Goal: Task Accomplishment & Management: Use online tool/utility

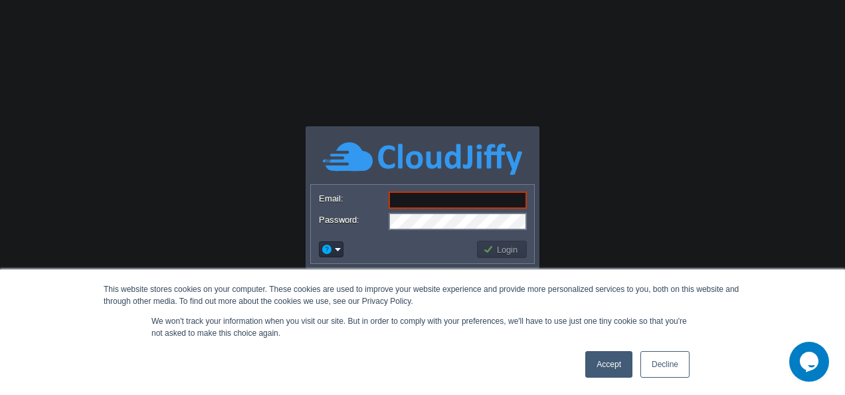
click at [665, 366] on link "Decline" at bounding box center [664, 364] width 49 height 27
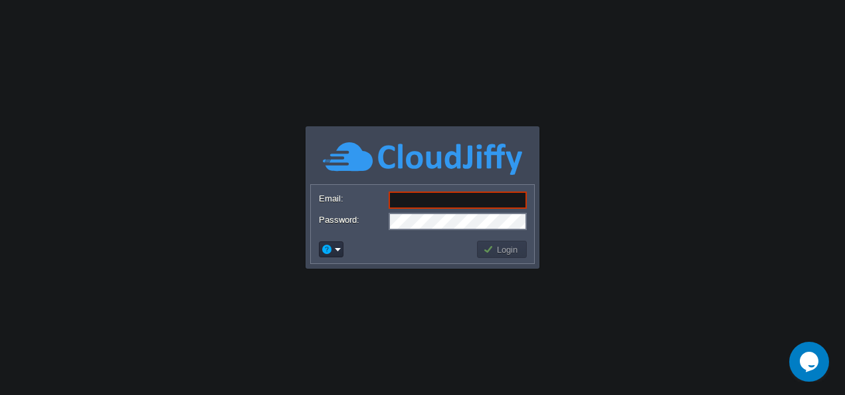
click at [476, 207] on input "Email:" at bounding box center [458, 199] width 138 height 17
paste input "[DOMAIN_NAME][EMAIL_ADDRESS][DOMAIN_NAME]"
type input "[DOMAIN_NAME][EMAIL_ADDRESS][DOMAIN_NAME]"
click at [348, 293] on body "This website stores cookies on your computer. These cookies are used to improve…" at bounding box center [422, 197] width 845 height 395
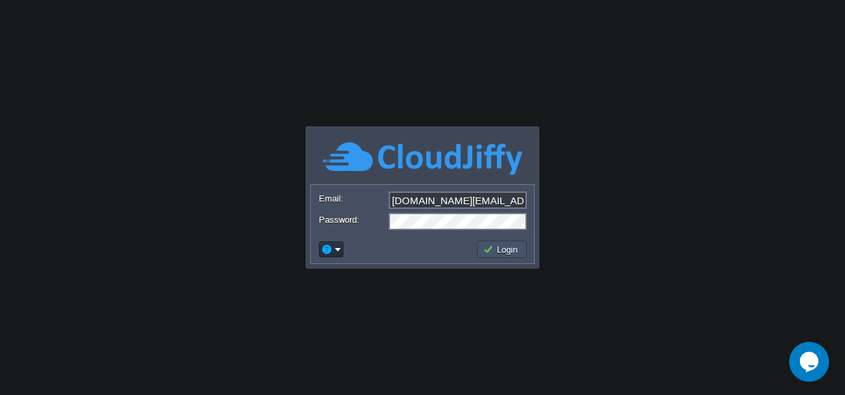
drag, startPoint x: 348, startPoint y: 293, endPoint x: 492, endPoint y: 254, distance: 149.4
click at [492, 254] on button "Login" at bounding box center [502, 249] width 39 height 12
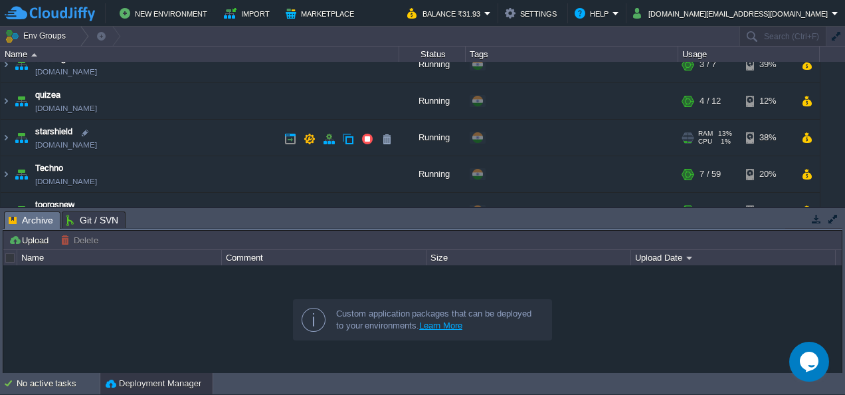
scroll to position [159, 0]
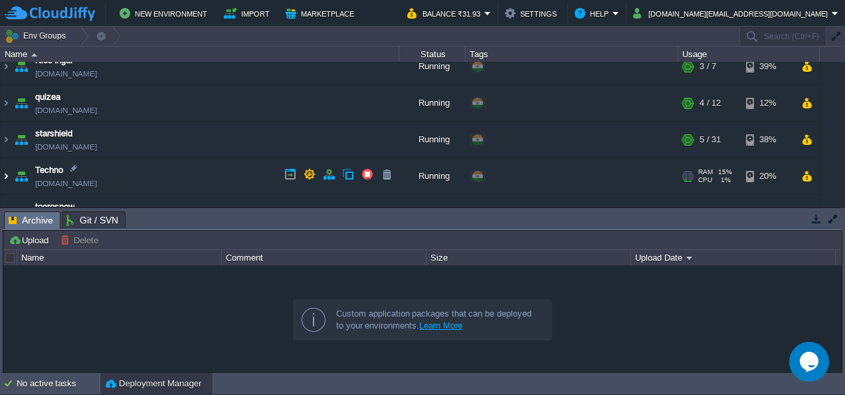
click at [5, 173] on img at bounding box center [6, 176] width 11 height 36
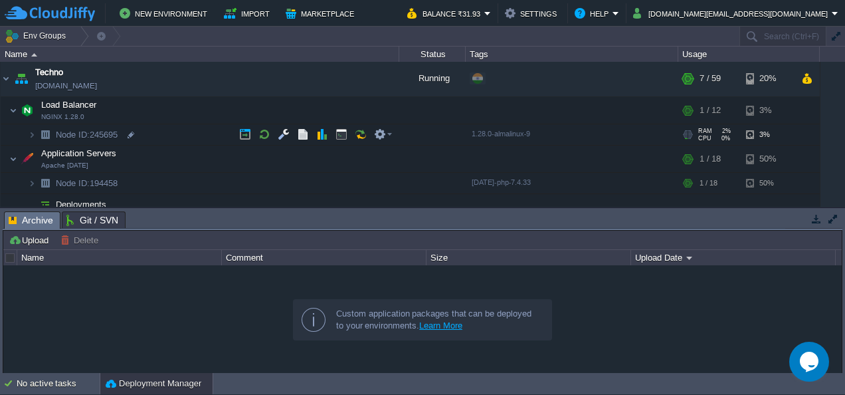
scroll to position [256, 0]
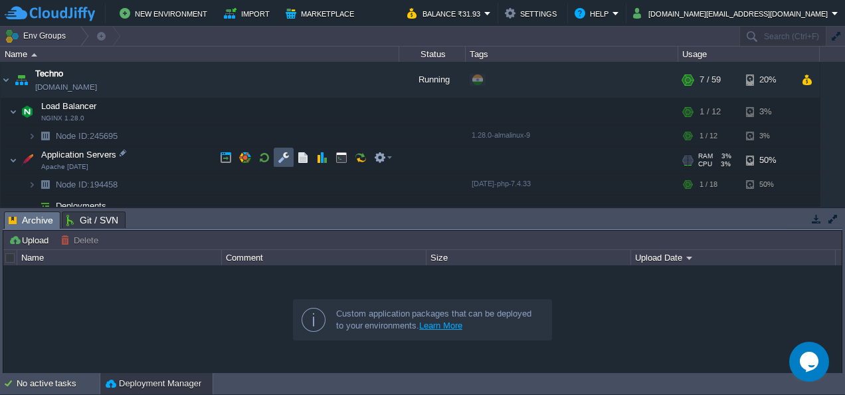
click at [286, 157] on button "button" at bounding box center [284, 157] width 12 height 12
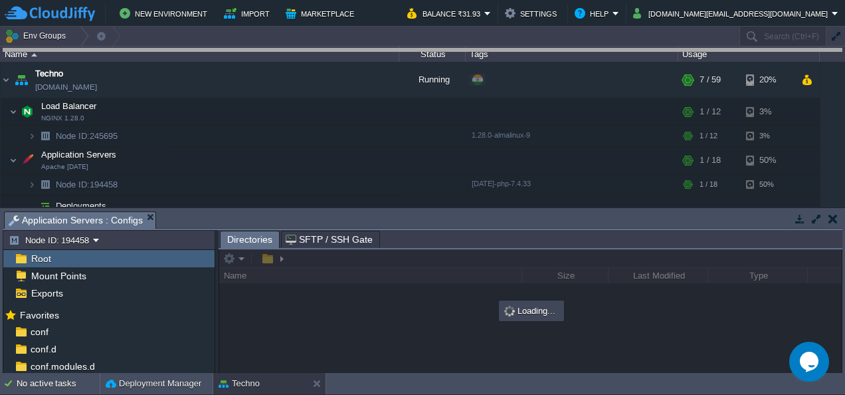
drag, startPoint x: 310, startPoint y: 217, endPoint x: 371, endPoint y: 11, distance: 214.6
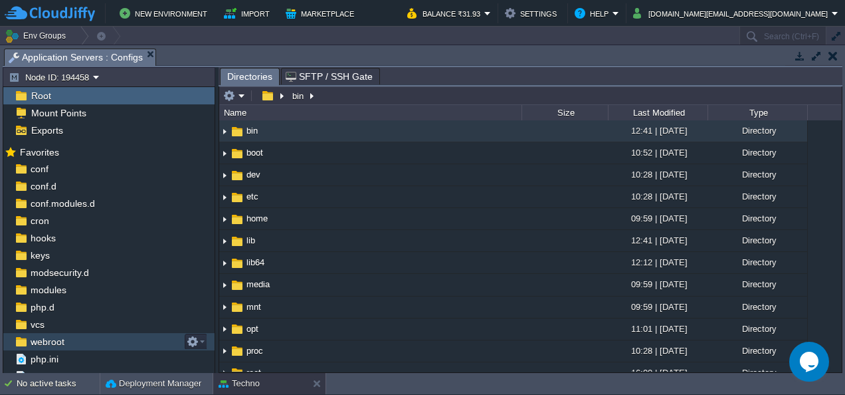
click at [56, 339] on span "webroot" at bounding box center [47, 341] width 39 height 12
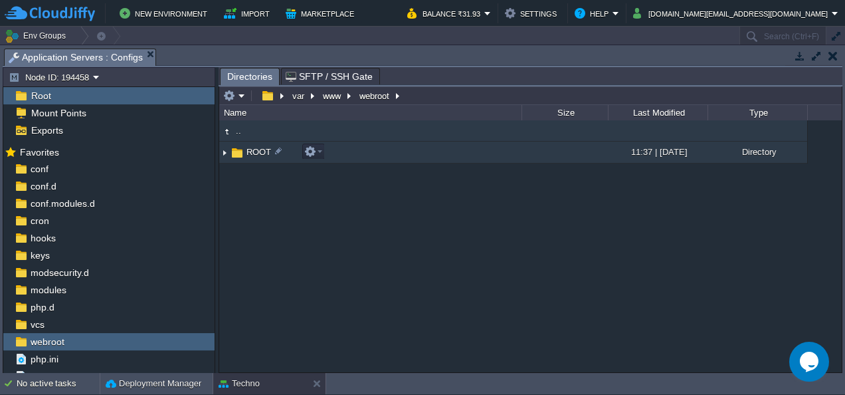
click at [224, 153] on img at bounding box center [224, 152] width 11 height 21
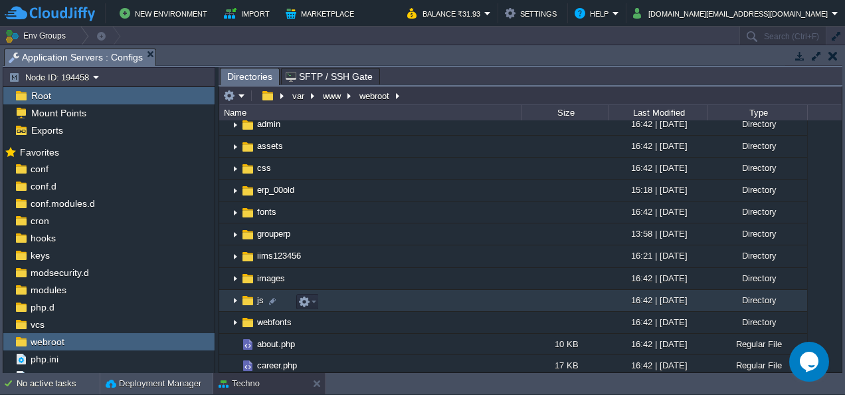
scroll to position [51, 0]
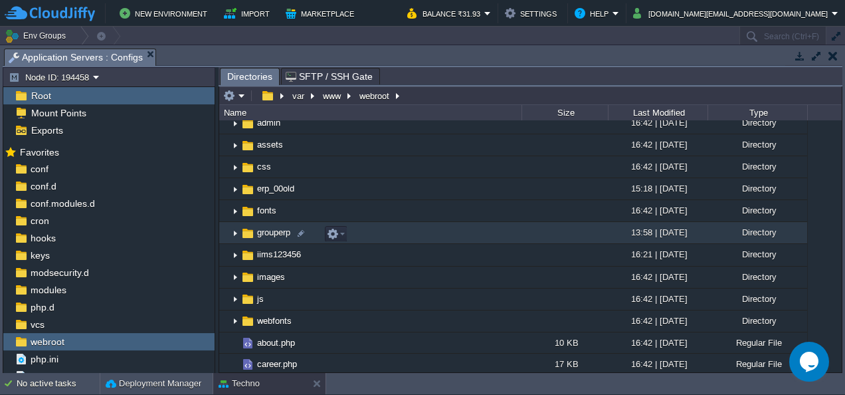
click at [236, 233] on img at bounding box center [235, 233] width 11 height 21
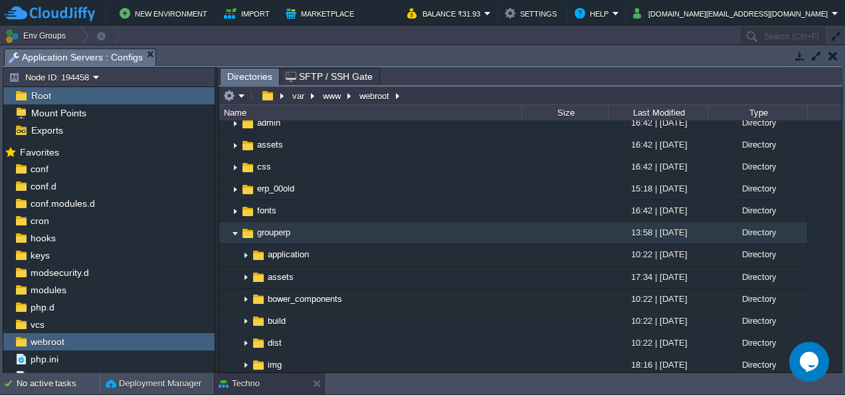
scroll to position [113, 0]
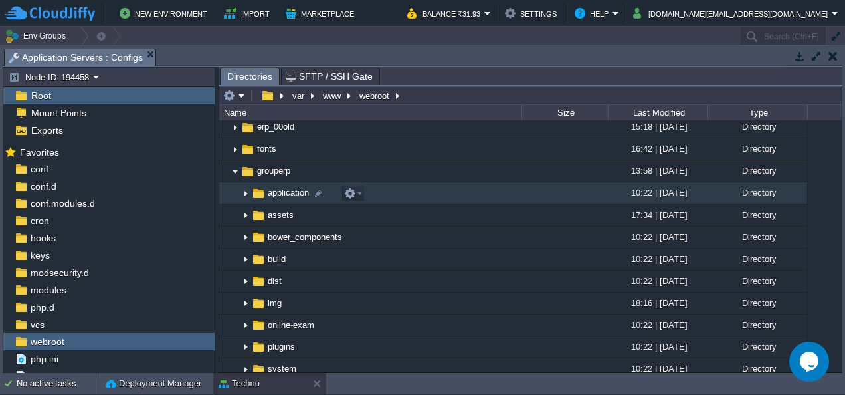
click at [244, 197] on img at bounding box center [245, 193] width 11 height 21
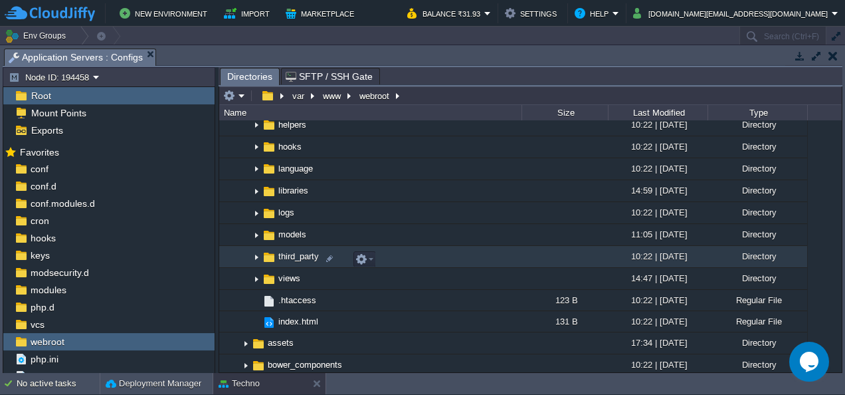
scroll to position [294, 0]
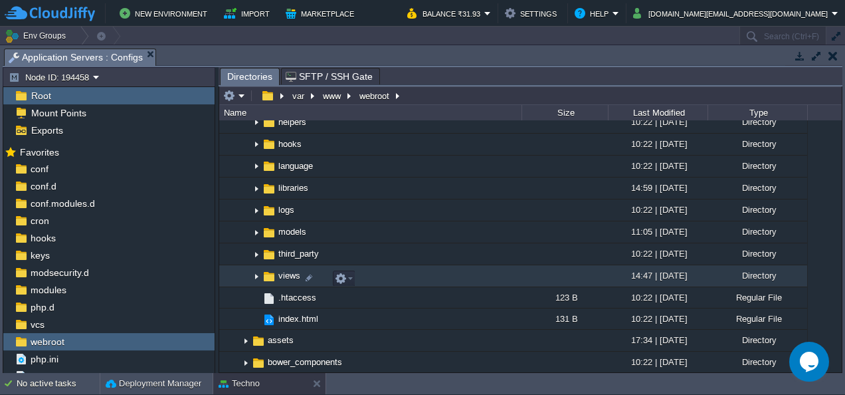
click at [256, 279] on img at bounding box center [256, 276] width 11 height 21
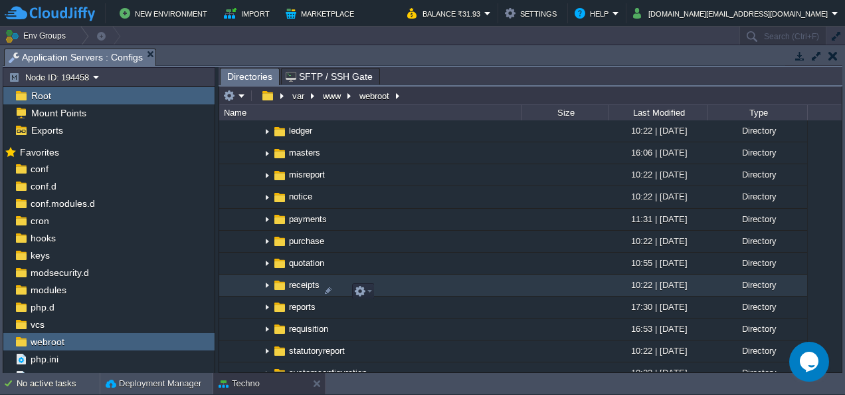
scroll to position [812, 0]
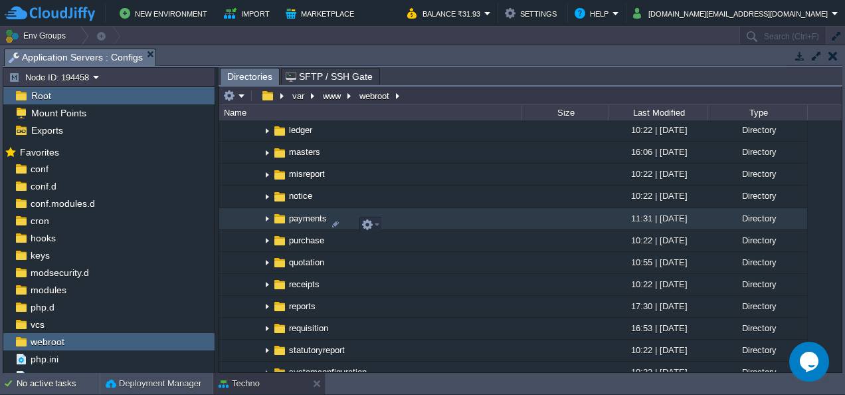
click at [266, 223] on img at bounding box center [267, 219] width 11 height 21
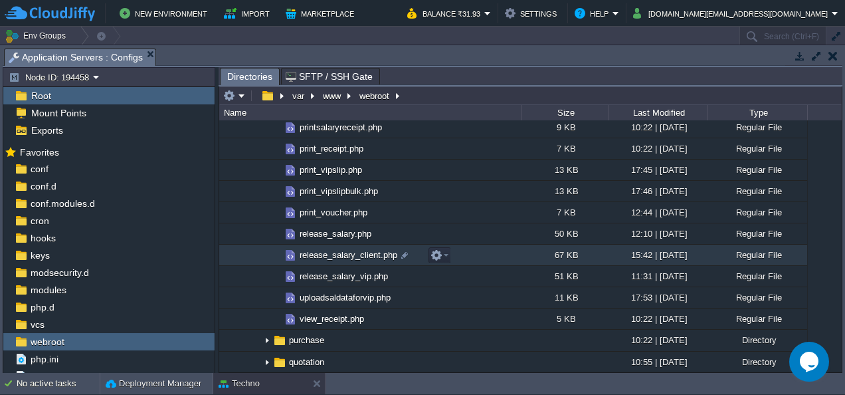
scroll to position [1268, 0]
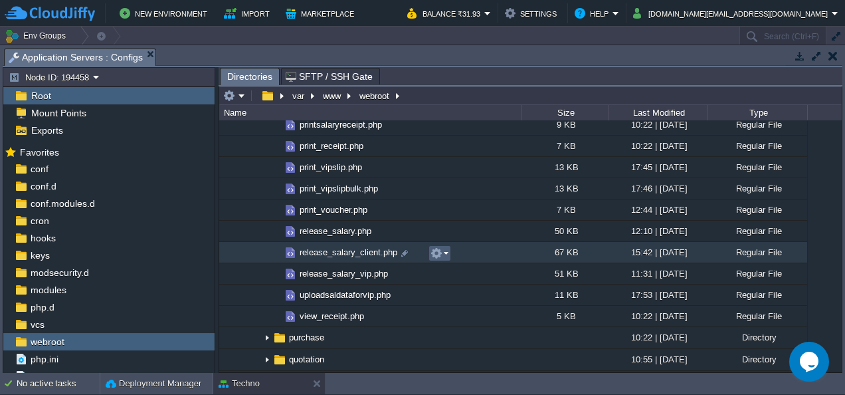
click at [447, 252] on em at bounding box center [439, 253] width 18 height 12
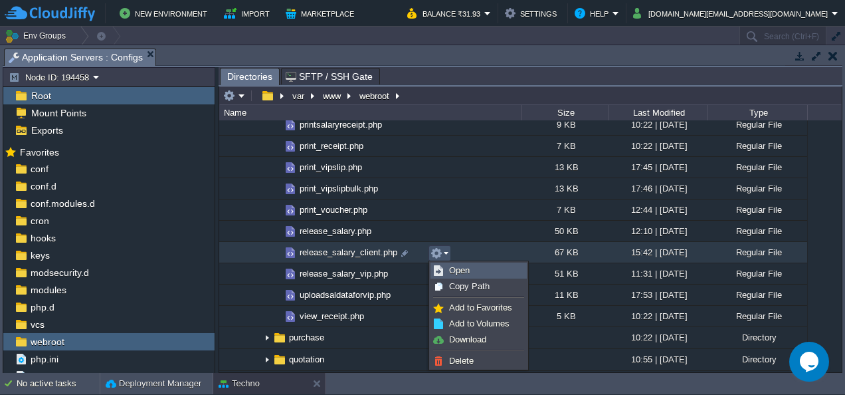
click at [461, 264] on link "Open" at bounding box center [478, 270] width 95 height 15
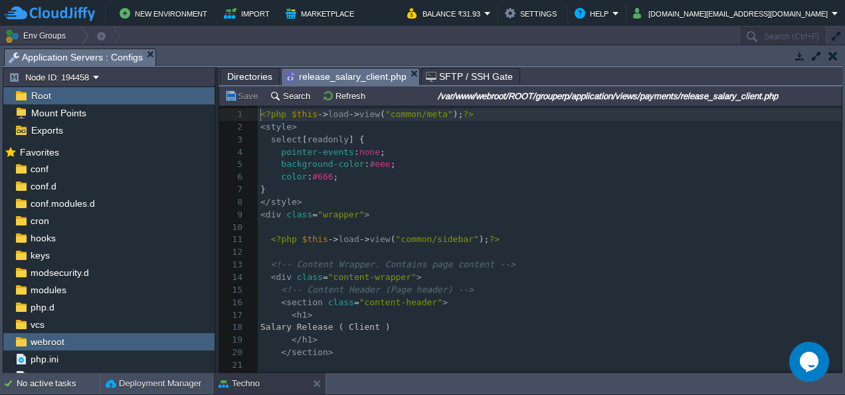
scroll to position [4, 0]
click at [462, 222] on pre "​" at bounding box center [550, 227] width 584 height 13
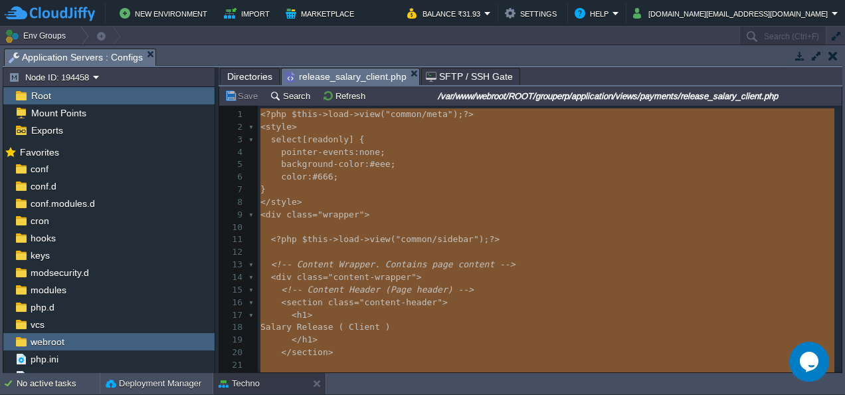
type textarea "-"
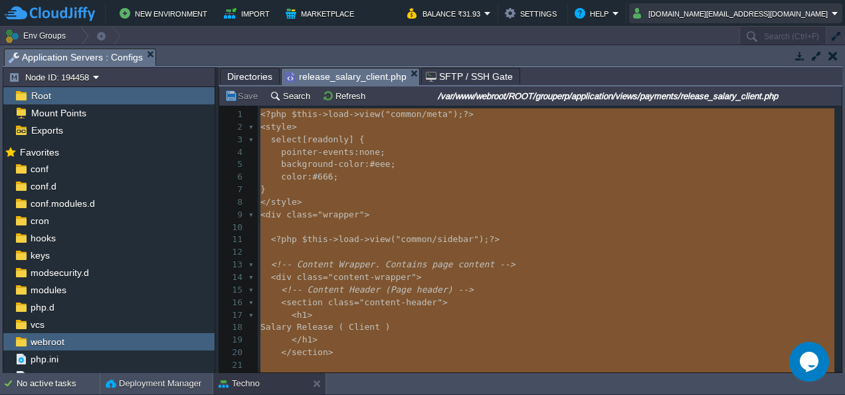
click at [753, 16] on button "[DOMAIN_NAME][EMAIL_ADDRESS][DOMAIN_NAME]" at bounding box center [732, 13] width 199 height 16
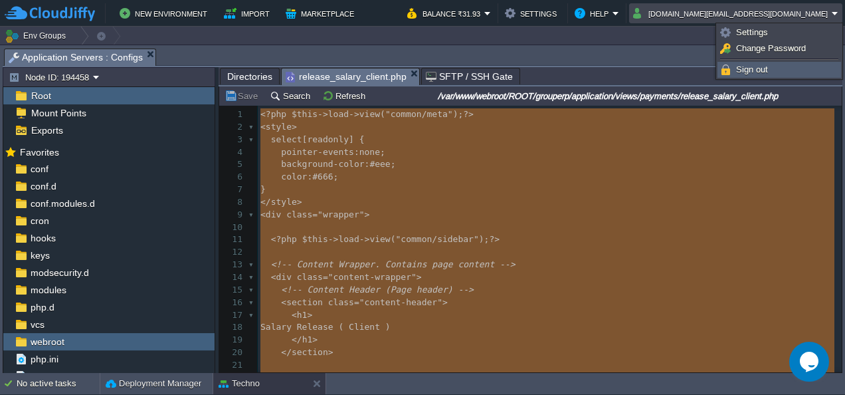
click at [752, 65] on span "Sign out" at bounding box center [752, 69] width 32 height 10
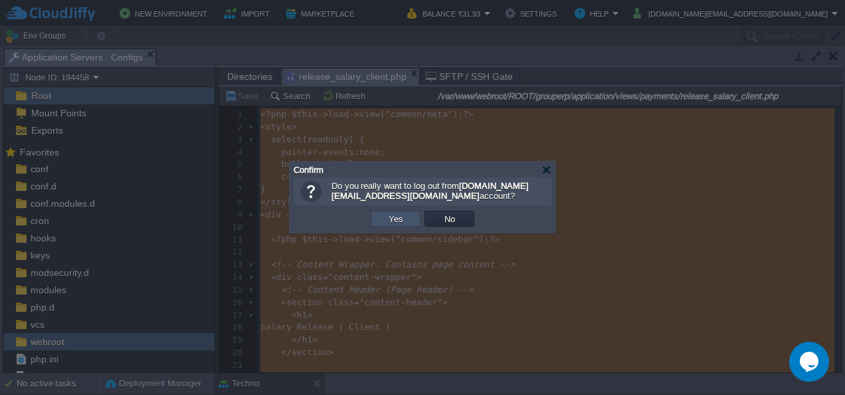
click at [401, 222] on button "Yes" at bounding box center [396, 219] width 23 height 12
